Goal: Task Accomplishment & Management: Use online tool/utility

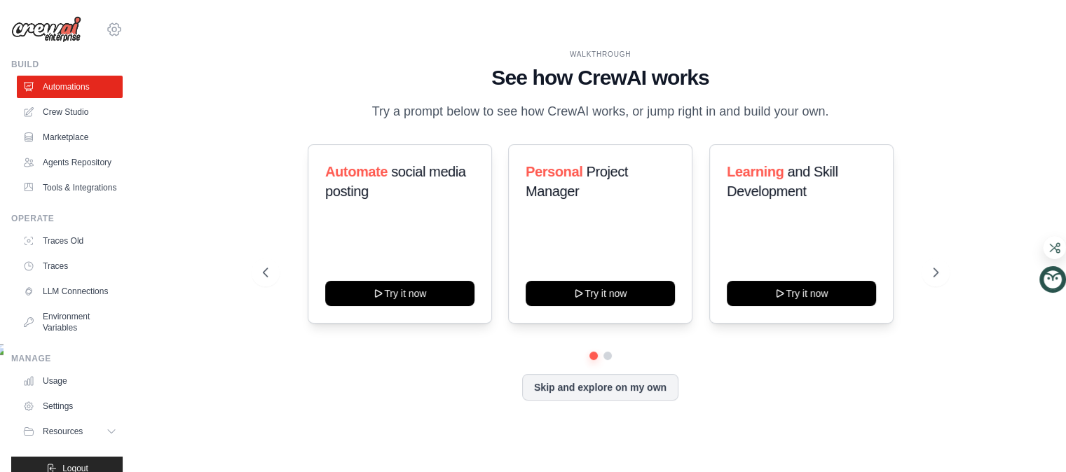
click at [123, 38] on icon at bounding box center [114, 29] width 17 height 17
click at [193, 94] on span "Settings" at bounding box center [175, 87] width 111 height 14
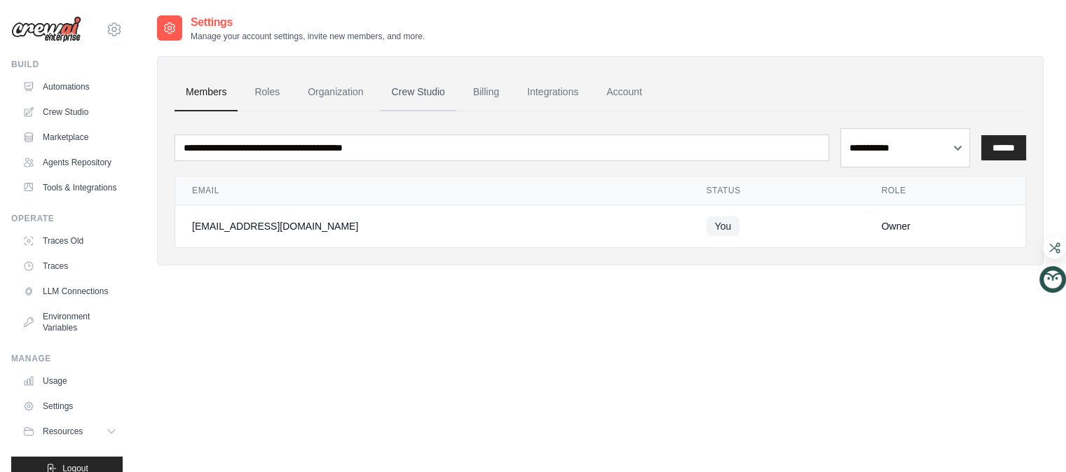
click at [456, 111] on link "Crew Studio" at bounding box center [419, 93] width 76 height 38
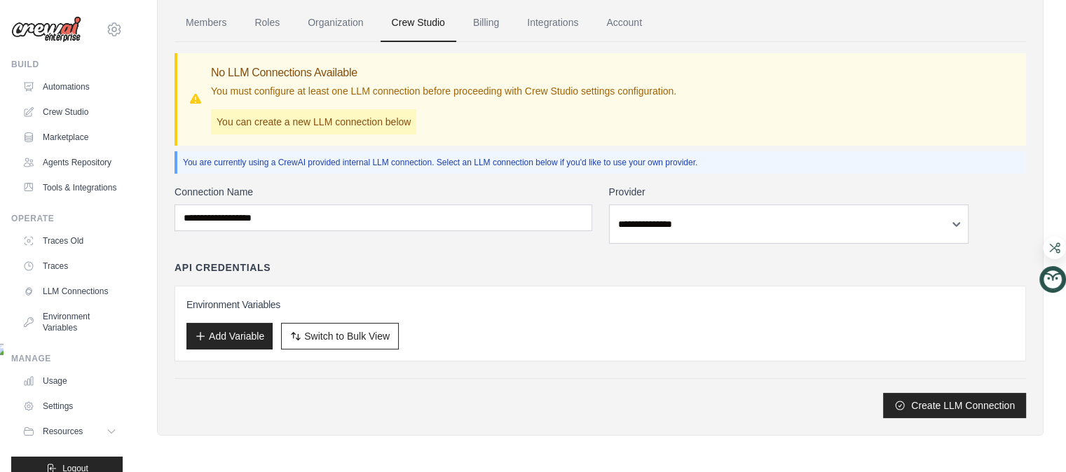
scroll to position [280, 0]
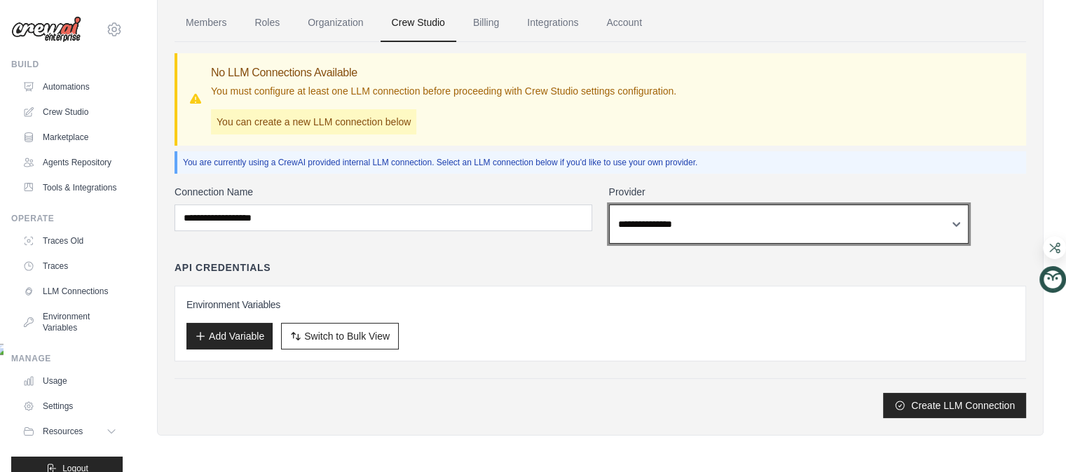
click at [741, 241] on select "**********" at bounding box center [789, 224] width 360 height 39
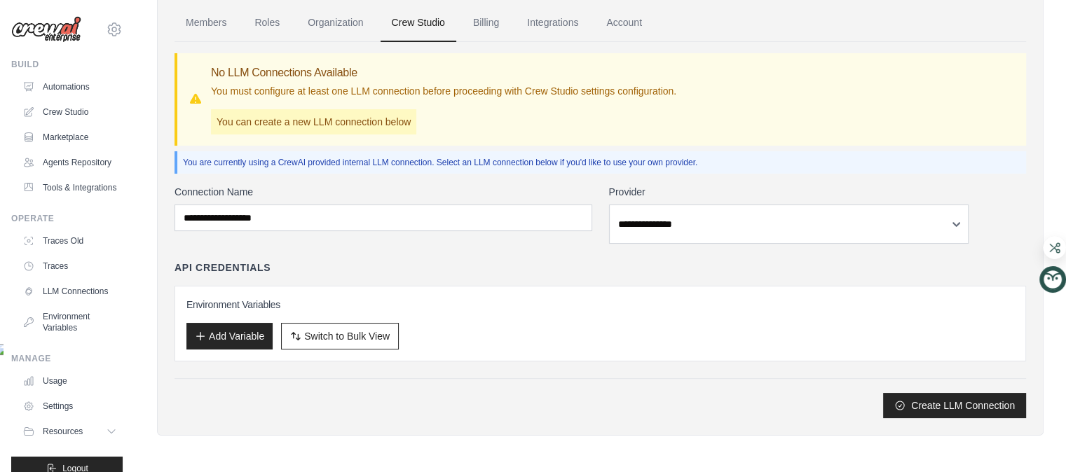
click at [558, 275] on div "API Credentials" at bounding box center [601, 268] width 852 height 14
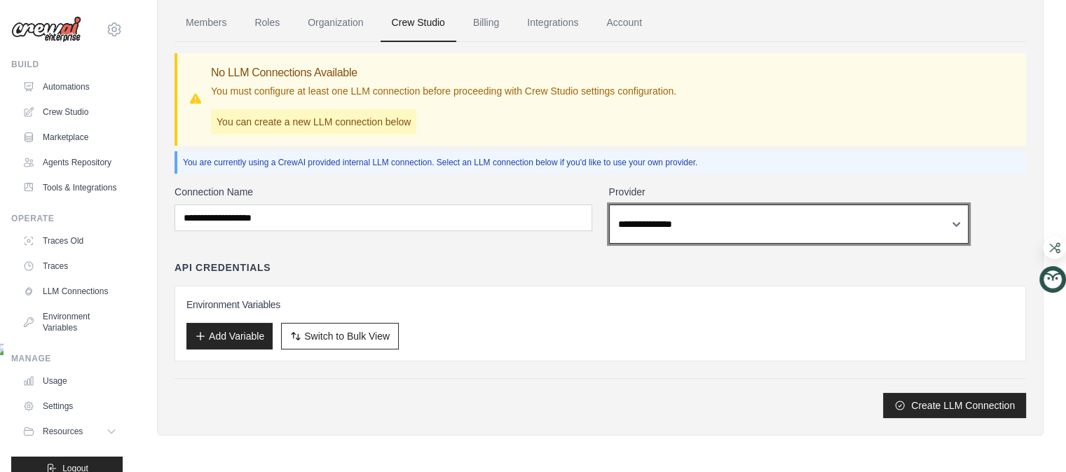
click at [699, 240] on select "**********" at bounding box center [789, 224] width 360 height 39
select select "******"
click at [646, 222] on select "**********" at bounding box center [789, 224] width 360 height 39
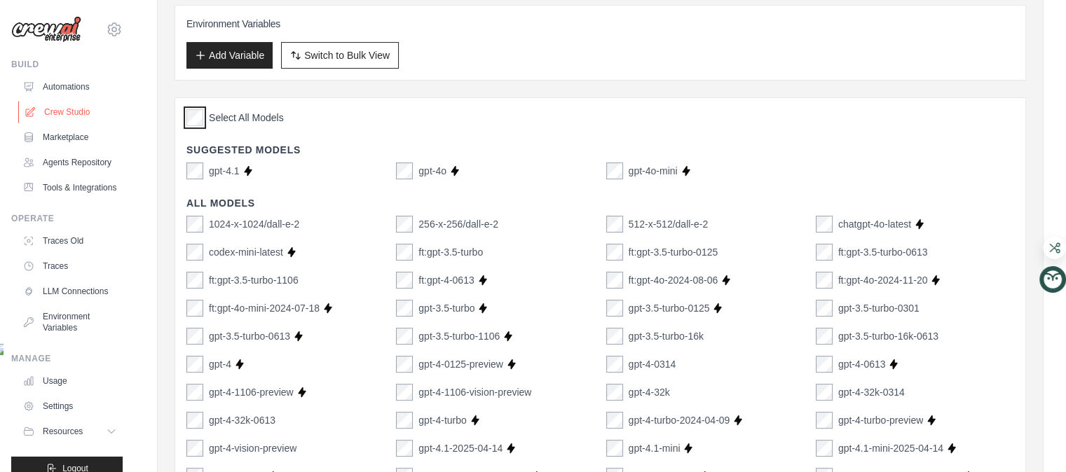
scroll to position [349, 0]
click at [123, 123] on link "Crew Studio" at bounding box center [71, 112] width 106 height 22
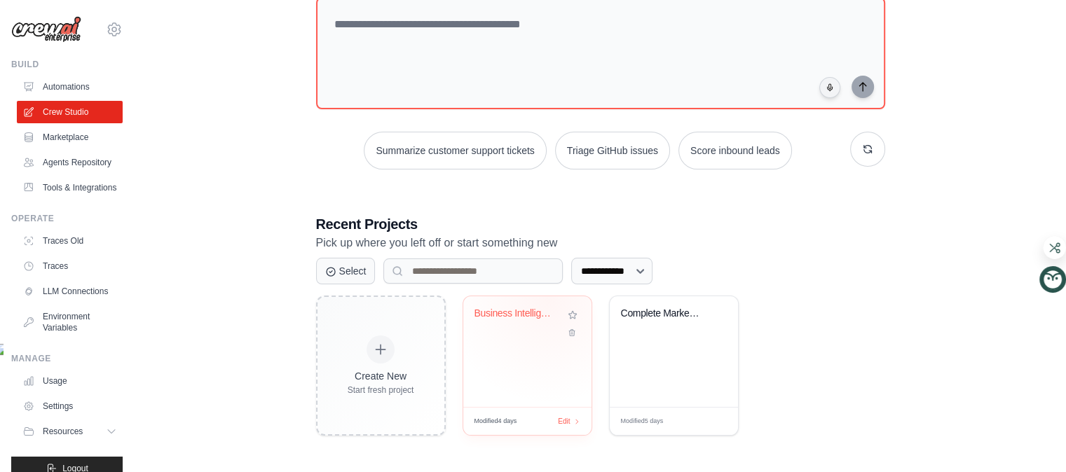
scroll to position [392, 0]
click at [547, 372] on div "Business Intelligence App Generator" at bounding box center [527, 352] width 128 height 111
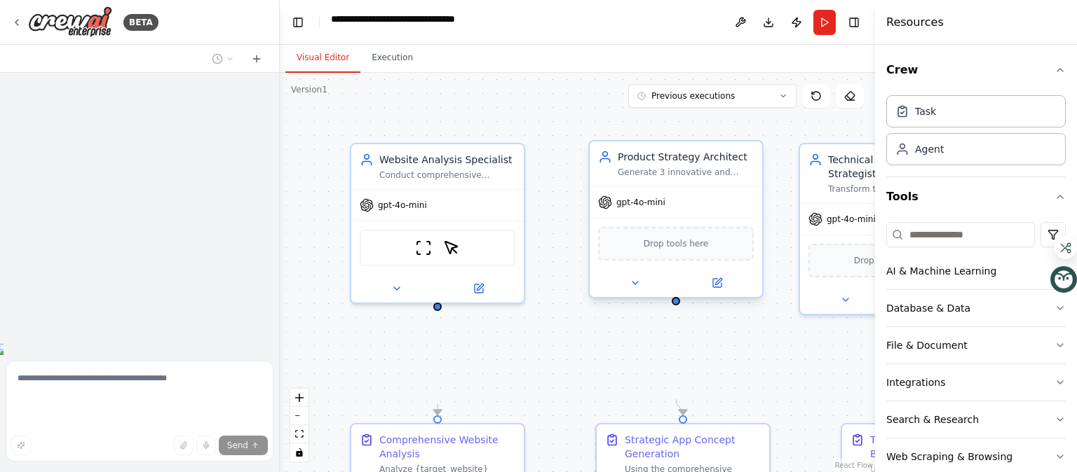
scroll to position [6103, 0]
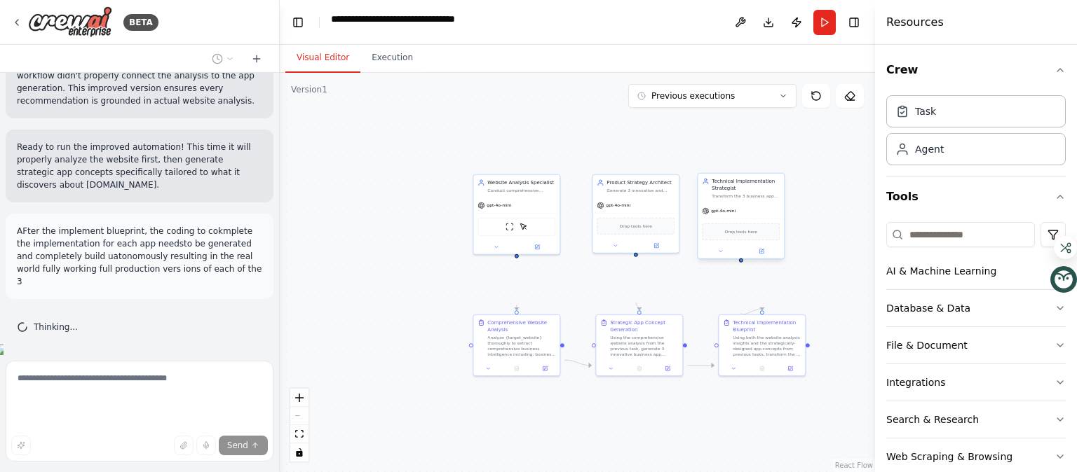
click at [741, 199] on div "Technical Implementation Strategist Transform the 3 business app concepts into …" at bounding box center [745, 188] width 68 height 21
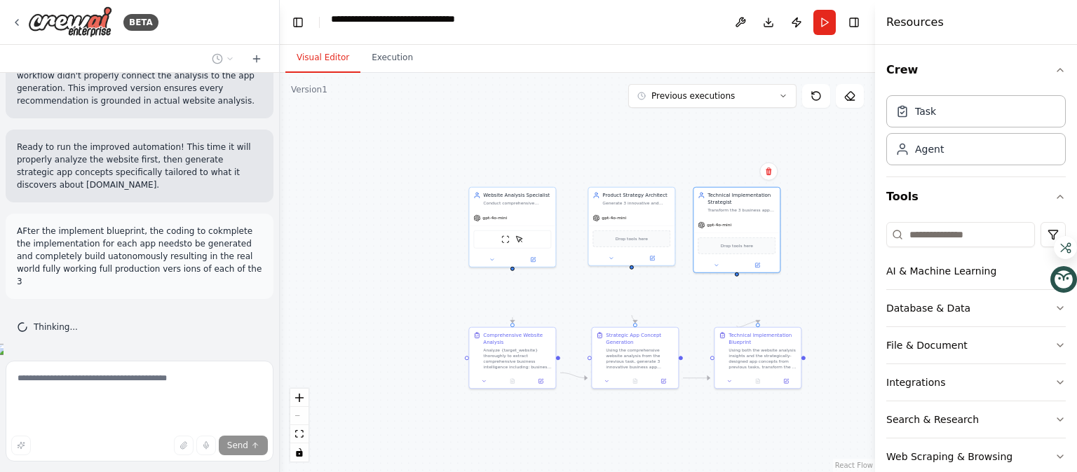
drag, startPoint x: 280, startPoint y: 328, endPoint x: 275, endPoint y: 341, distance: 13.3
click at [275, 341] on div "BETA Hello! I'm the CrewAI assistant. What kind of automation do you want to bu…" at bounding box center [538, 236] width 1077 height 472
click at [757, 30] on button "Download" at bounding box center [768, 22] width 22 height 25
drag, startPoint x: 262, startPoint y: 220, endPoint x: 759, endPoint y: 88, distance: 514.2
click at [759, 73] on div "Visual Editor Execution" at bounding box center [577, 59] width 595 height 28
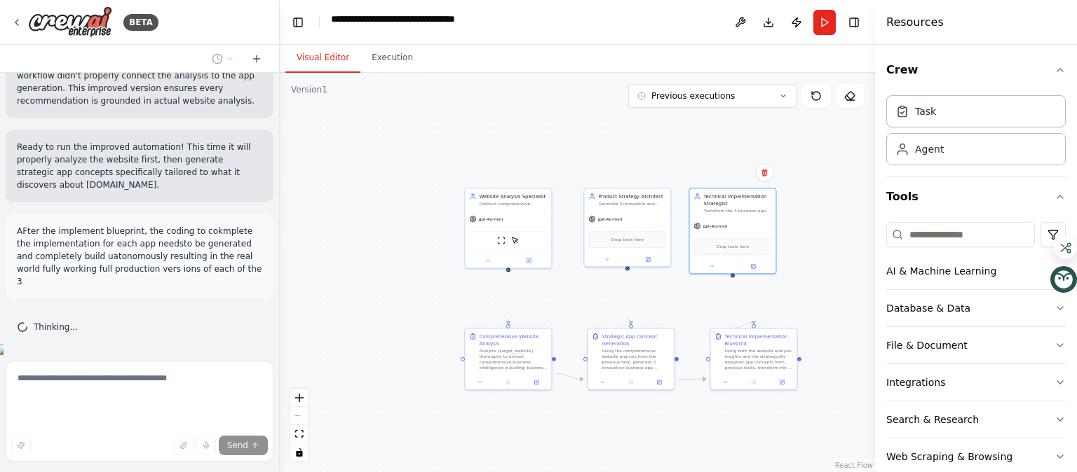
drag, startPoint x: 511, startPoint y: 36, endPoint x: 414, endPoint y: 186, distance: 178.9
click at [414, 186] on div ".deletable-edge-delete-btn { width: 20px; height: 20px; border: 0px solid #ffff…" at bounding box center [577, 273] width 595 height 400
drag, startPoint x: 423, startPoint y: 104, endPoint x: 390, endPoint y: 154, distance: 59.9
drag, startPoint x: 390, startPoint y: 154, endPoint x: 661, endPoint y: 88, distance: 278.5
click at [661, 73] on div "Visual Editor Execution" at bounding box center [577, 59] width 595 height 28
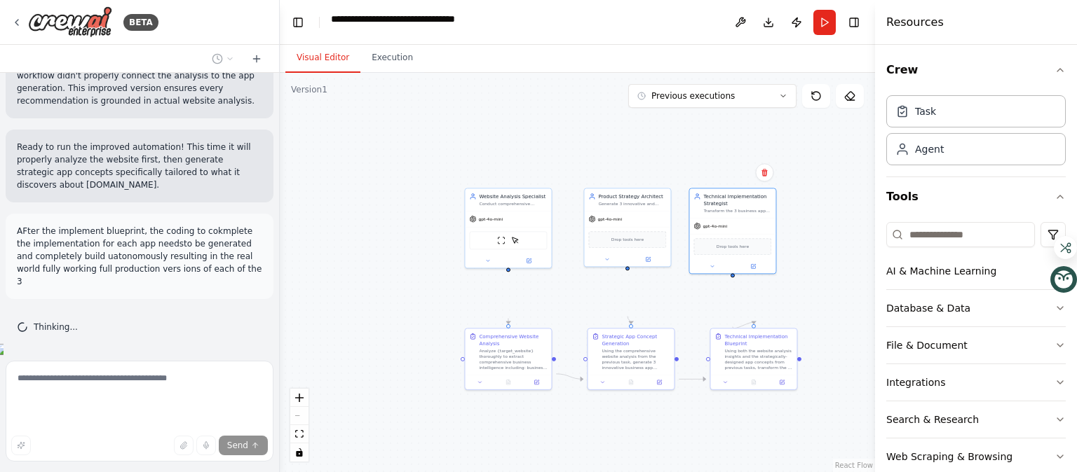
drag, startPoint x: 571, startPoint y: 93, endPoint x: 558, endPoint y: 97, distance: 14.0
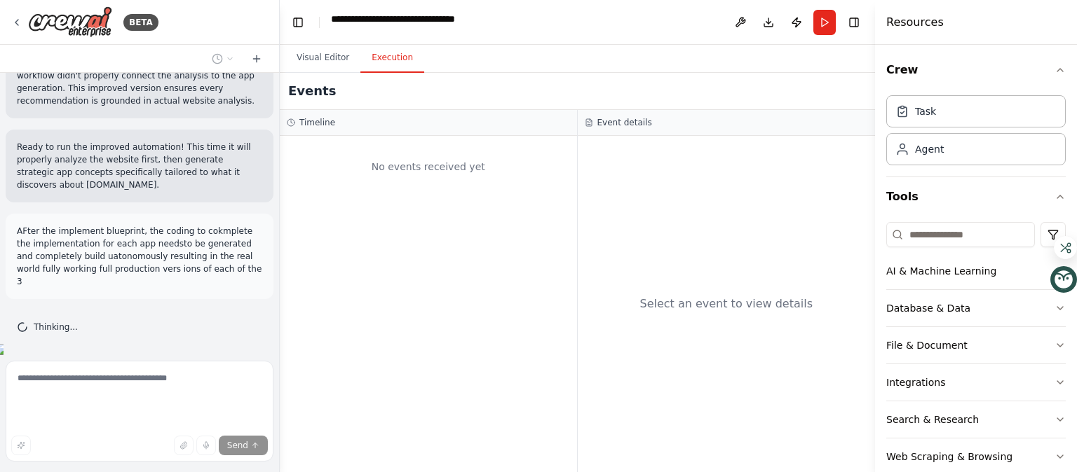
click at [424, 73] on button "Execution" at bounding box center [392, 57] width 64 height 29
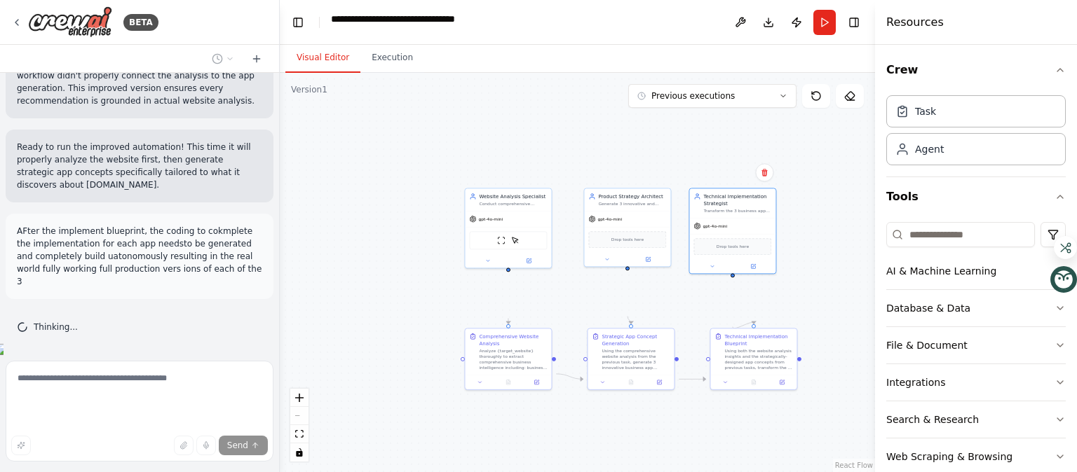
click at [355, 73] on button "Visual Editor" at bounding box center [322, 57] width 75 height 29
click at [729, 35] on button at bounding box center [740, 22] width 22 height 25
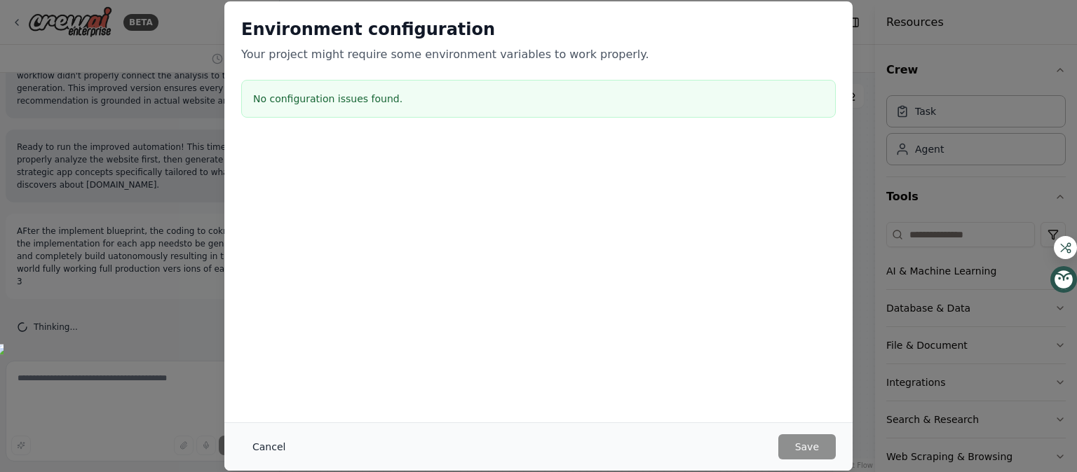
click at [241, 443] on button "Cancel" at bounding box center [268, 447] width 55 height 25
